Goal: Information Seeking & Learning: Understand process/instructions

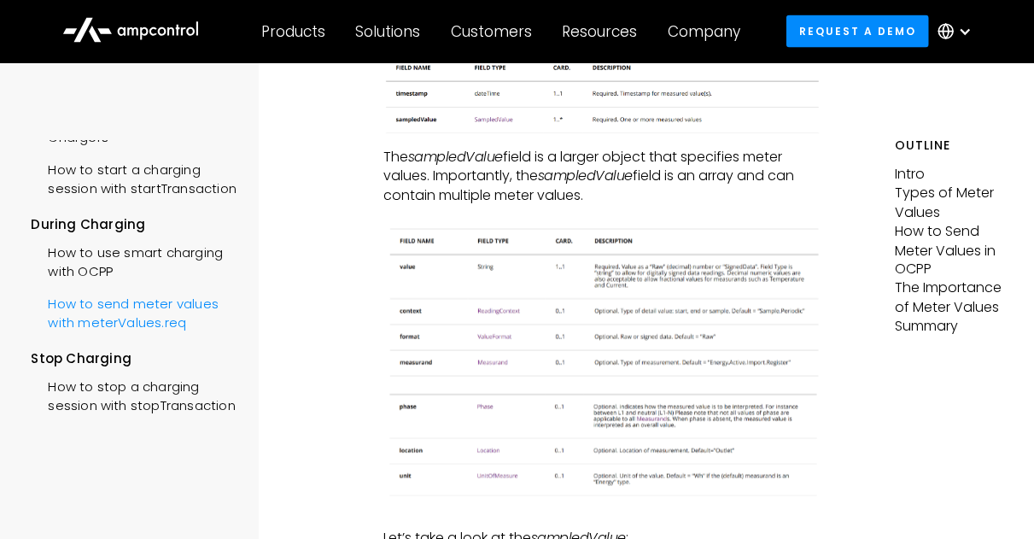
scroll to position [210, 0]
click at [123, 284] on div "How to send meter values with meterValues.req" at bounding box center [134, 309] width 207 height 51
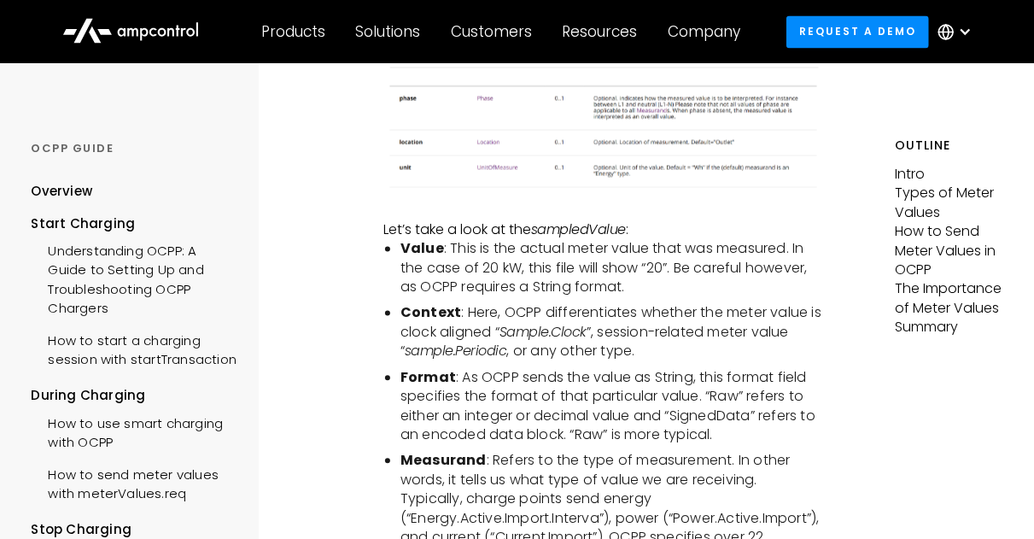
scroll to position [1597, 0]
